Goal: Information Seeking & Learning: Learn about a topic

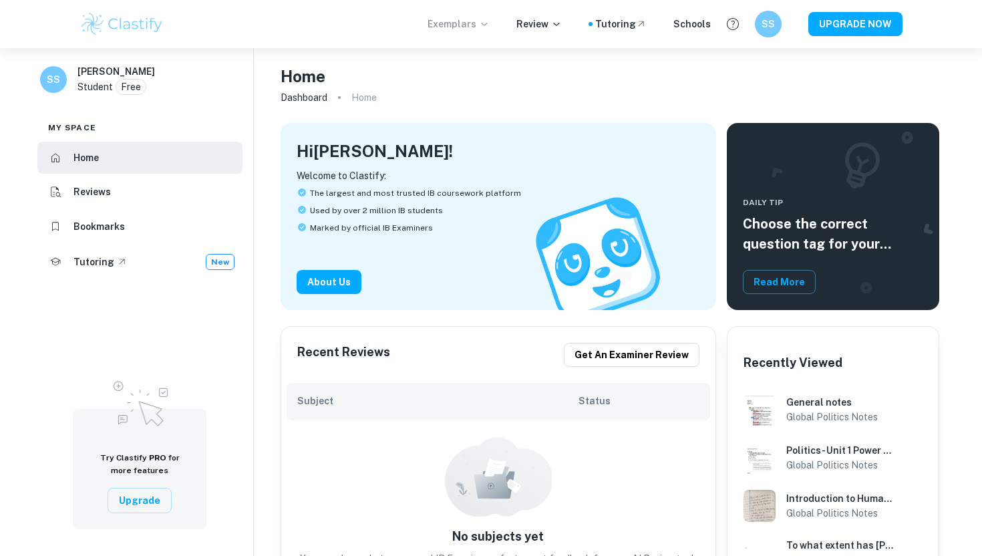
click at [454, 29] on p "Exemplars" at bounding box center [458, 24] width 62 height 15
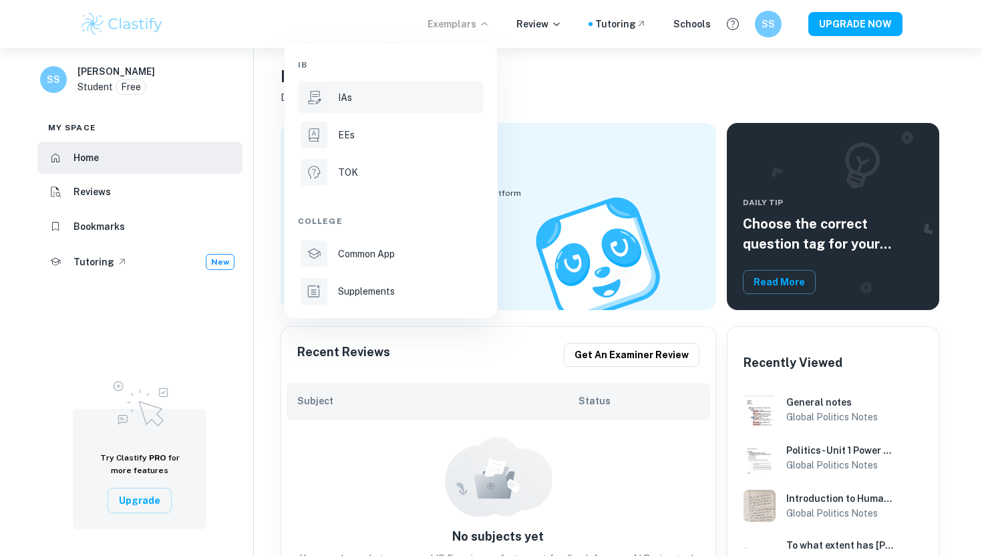
click at [400, 110] on li "IAs" at bounding box center [391, 97] width 186 height 32
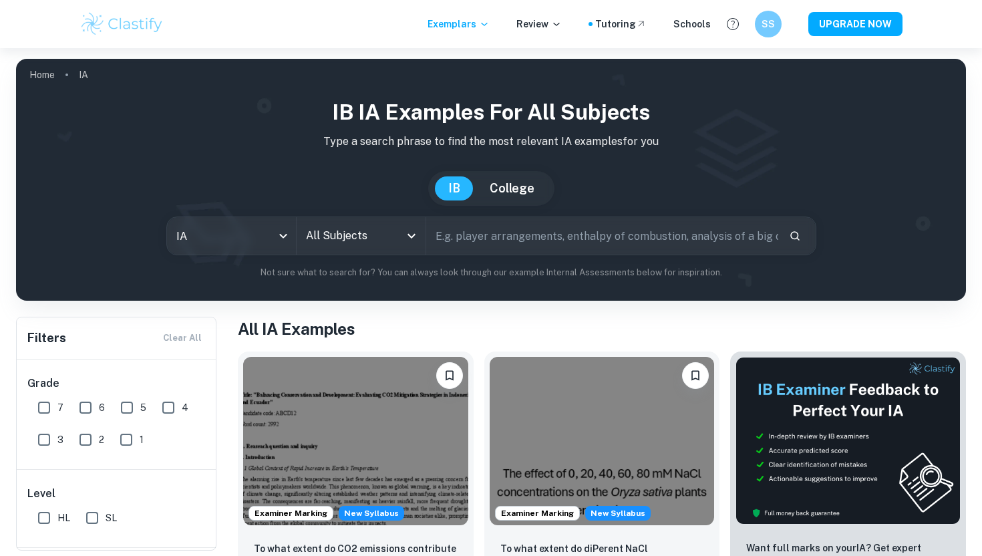
click at [401, 238] on div "All Subjects" at bounding box center [361, 235] width 129 height 37
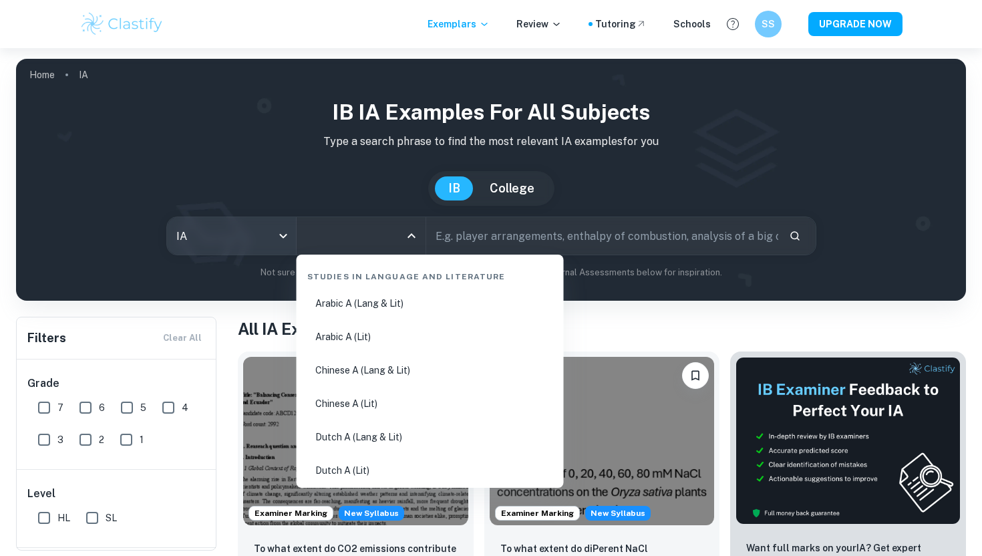
click at [254, 247] on body "We value your privacy We use cookies to enhance your browsing experience, serve…" at bounding box center [491, 326] width 982 height 556
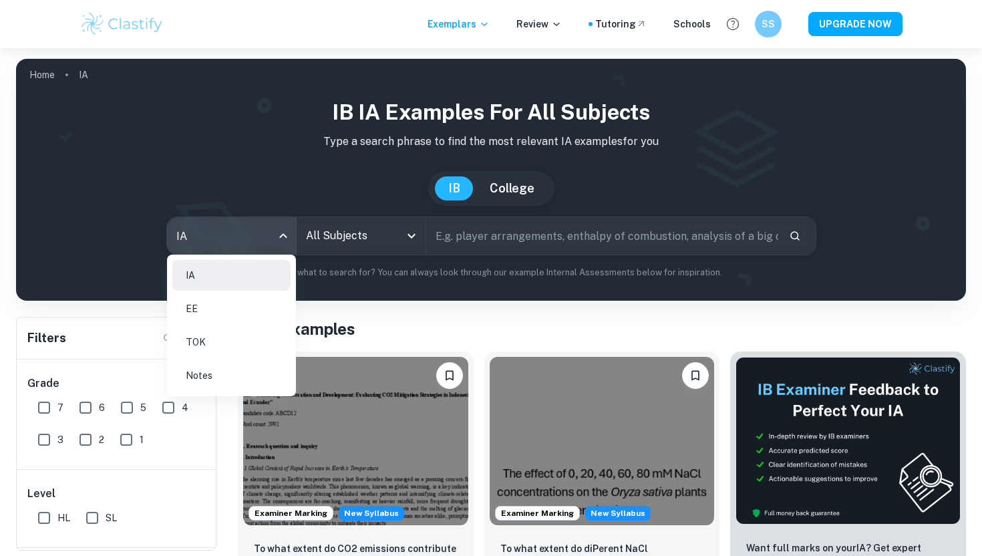
click at [348, 247] on div at bounding box center [491, 278] width 982 height 556
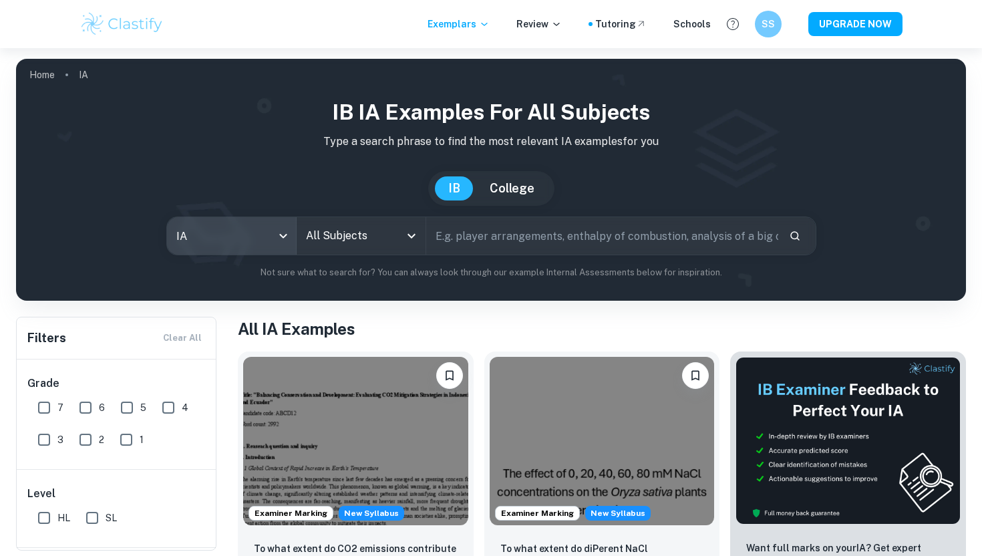
click at [363, 237] on input "All Subjects" at bounding box center [351, 235] width 97 height 25
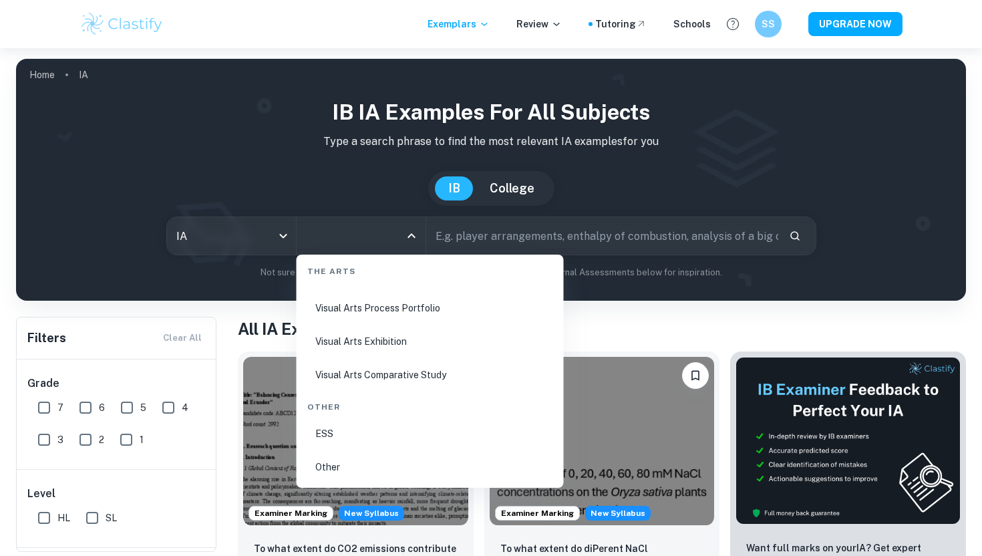
scroll to position [13, 0]
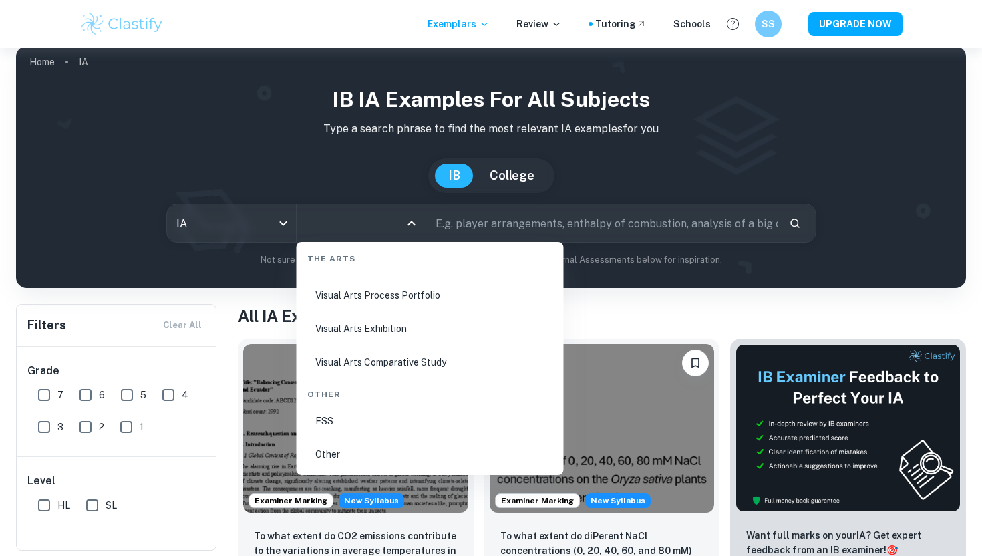
click at [355, 426] on li "ESS" at bounding box center [430, 420] width 256 height 31
type input "ESS"
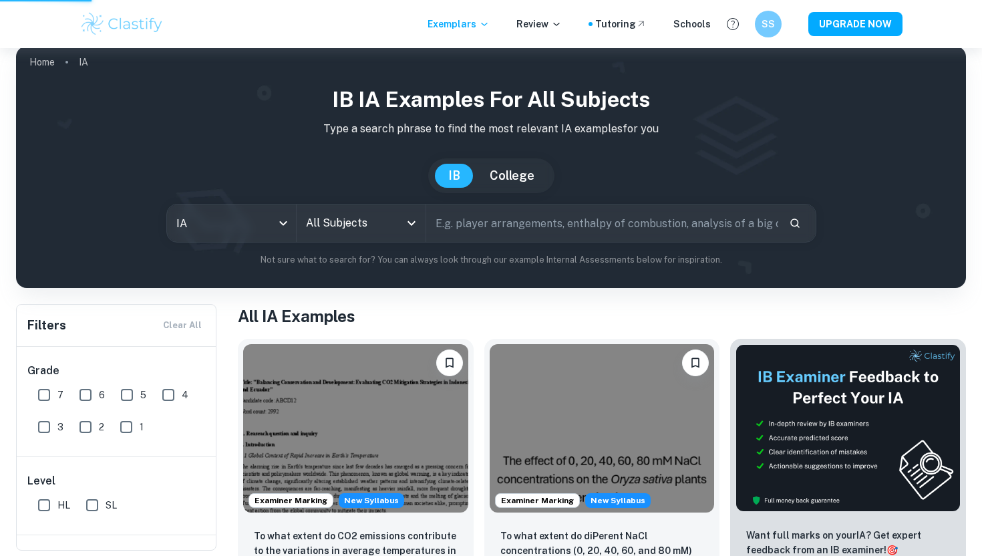
click at [488, 228] on input "text" at bounding box center [602, 222] width 352 height 37
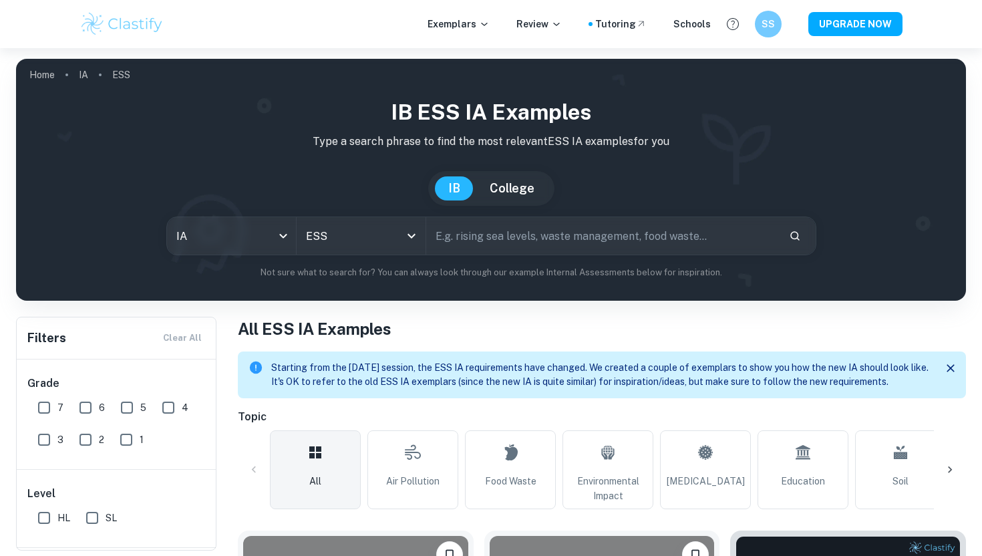
click at [471, 244] on input "text" at bounding box center [602, 235] width 352 height 37
type input "[PERSON_NAME]"
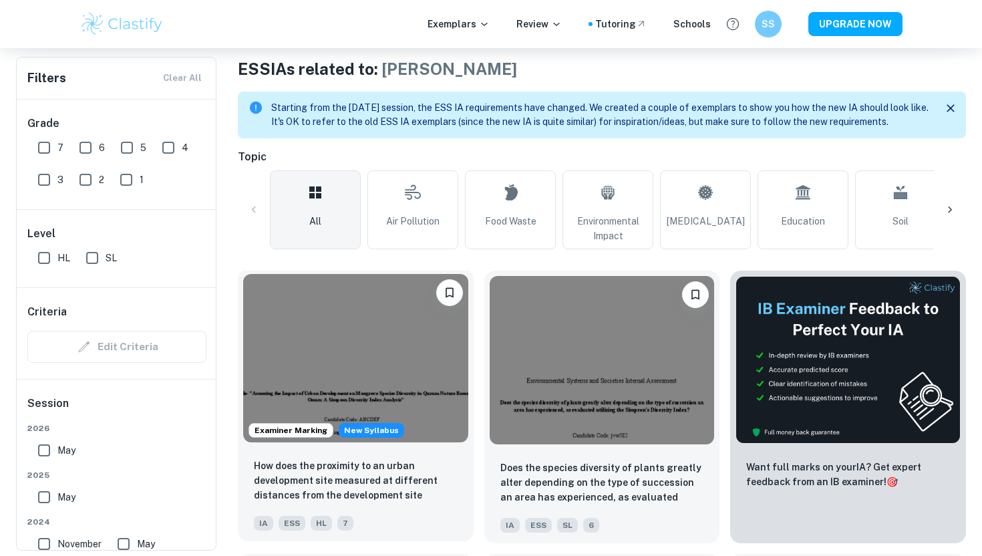
scroll to position [261, 0]
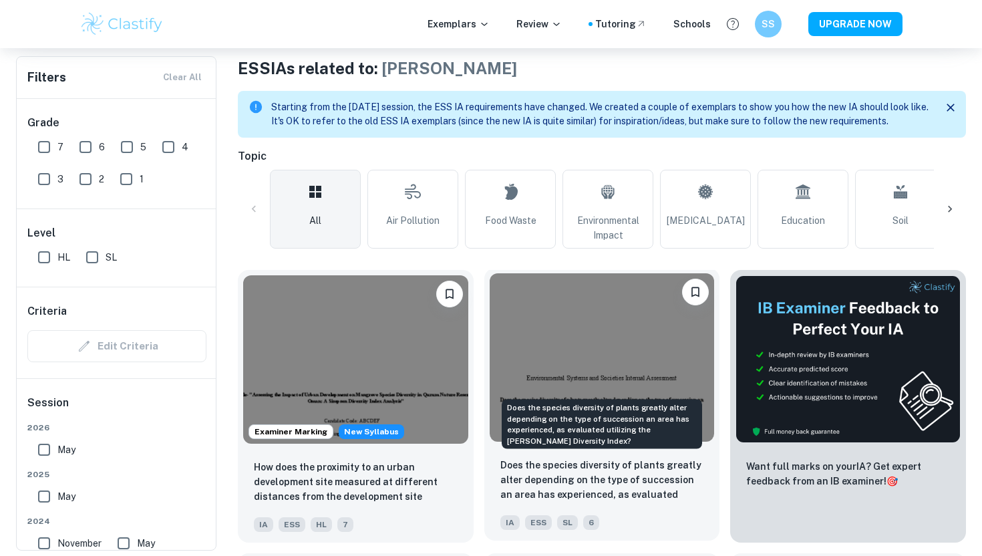
click at [651, 498] on p "Does the species diversity of plants greatly alter depending on the type of suc…" at bounding box center [602, 480] width 204 height 45
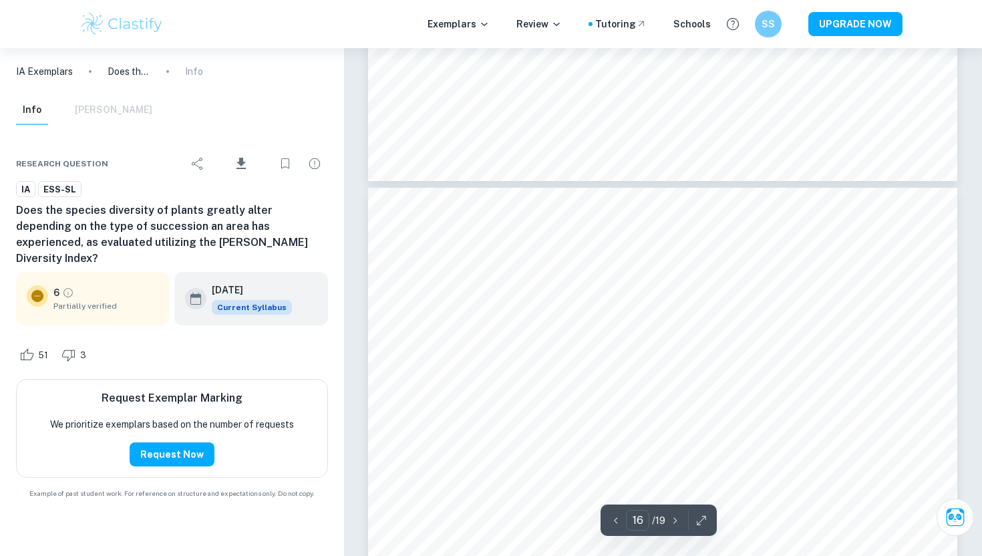
scroll to position [11819, 0]
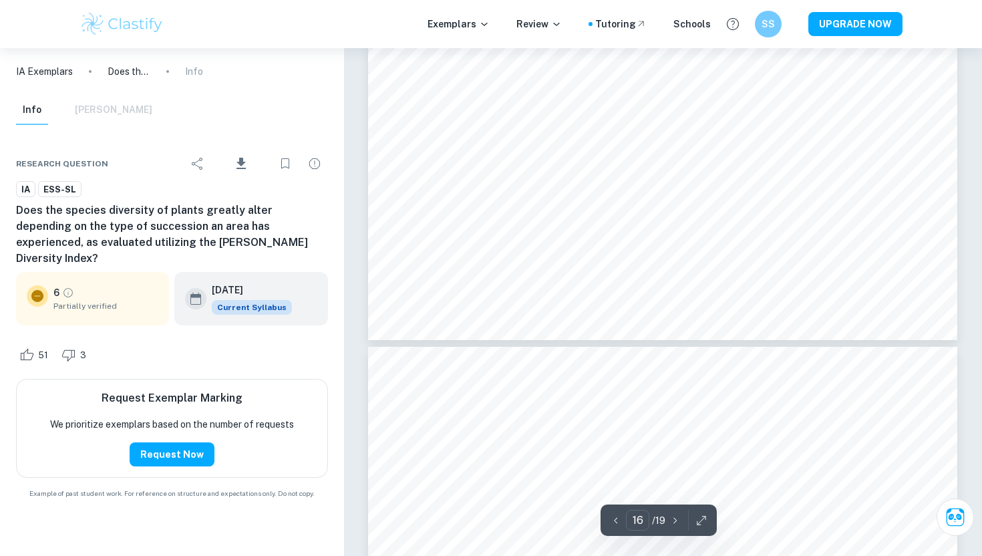
type input "15"
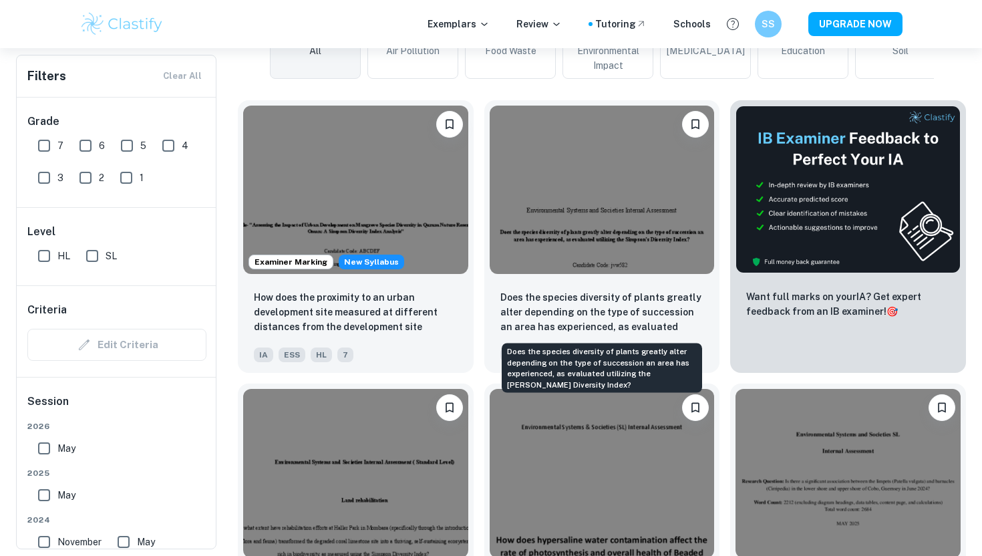
scroll to position [419, 0]
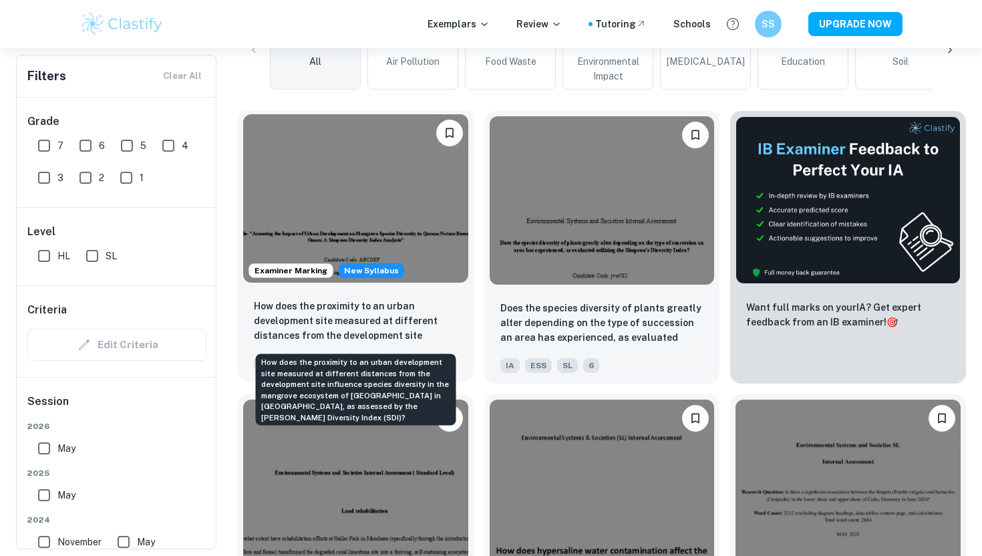
click at [382, 328] on p "How does the proximity to an urban development site measured at different dista…" at bounding box center [356, 321] width 204 height 45
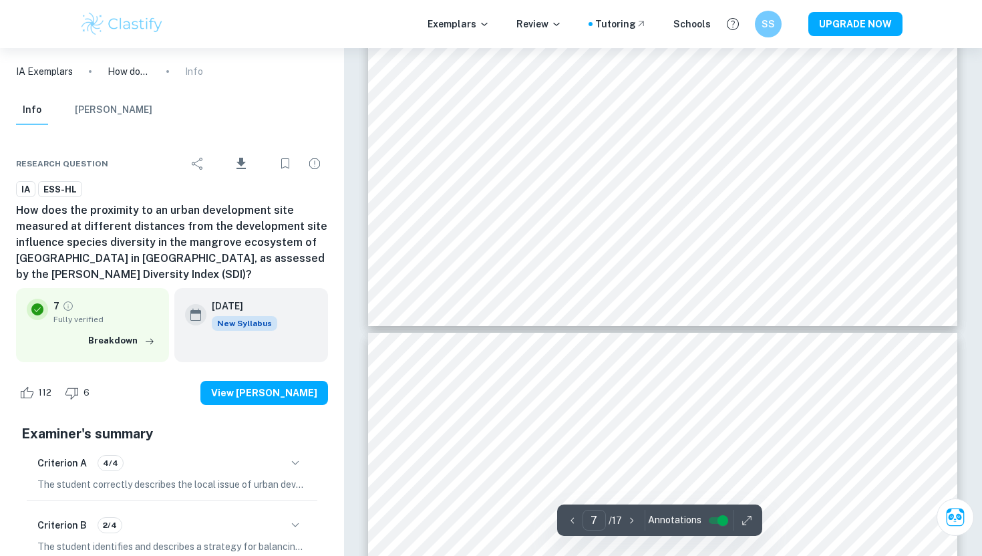
scroll to position [5341, 0]
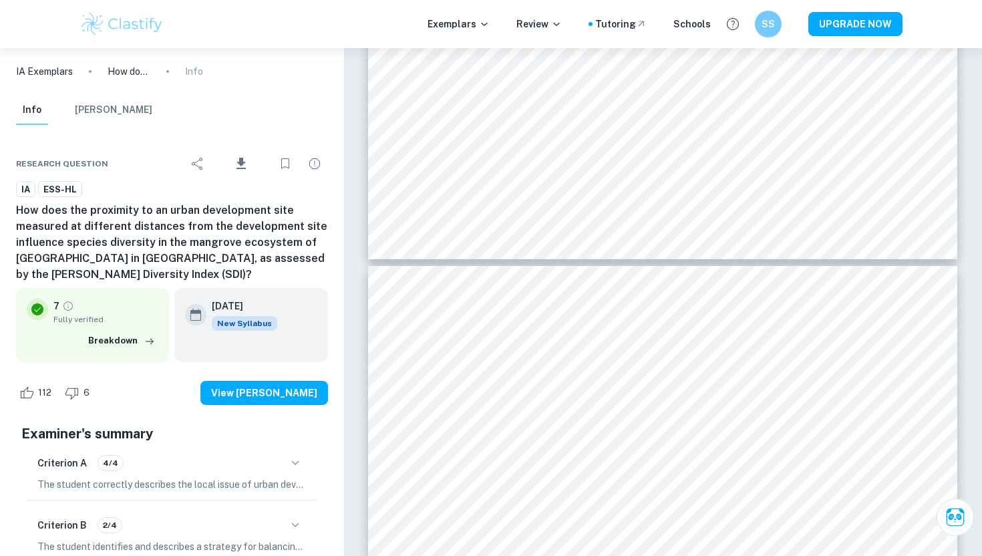
type input "8"
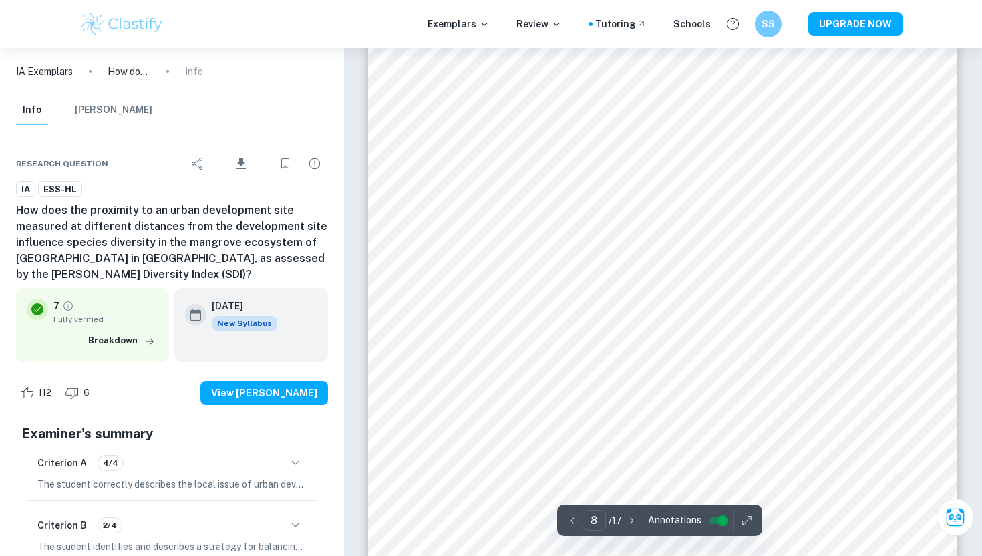
scroll to position [5714, 0]
